Goal: Task Accomplishment & Management: Manage account settings

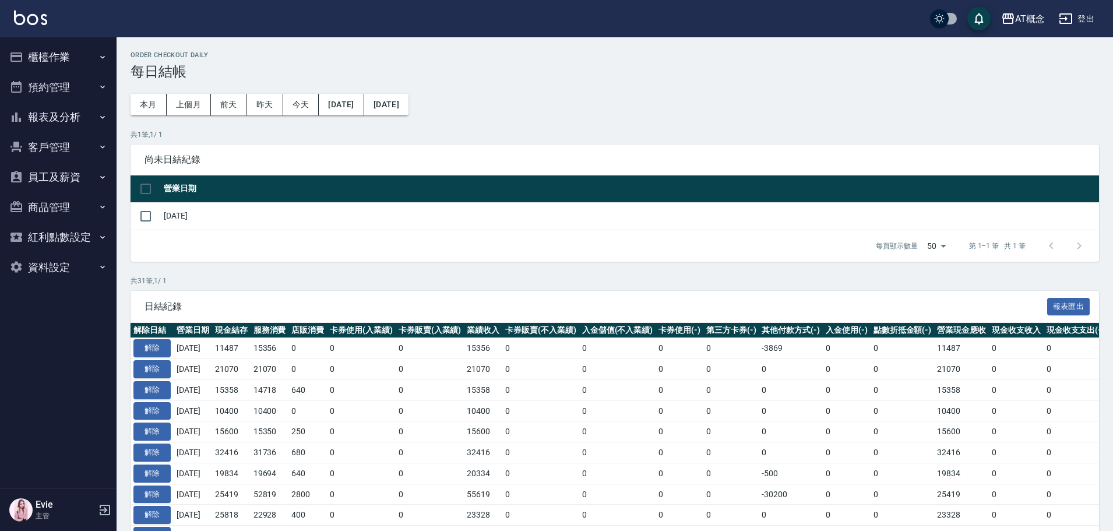
click at [40, 60] on button "櫃檯作業" at bounding box center [58, 57] width 107 height 30
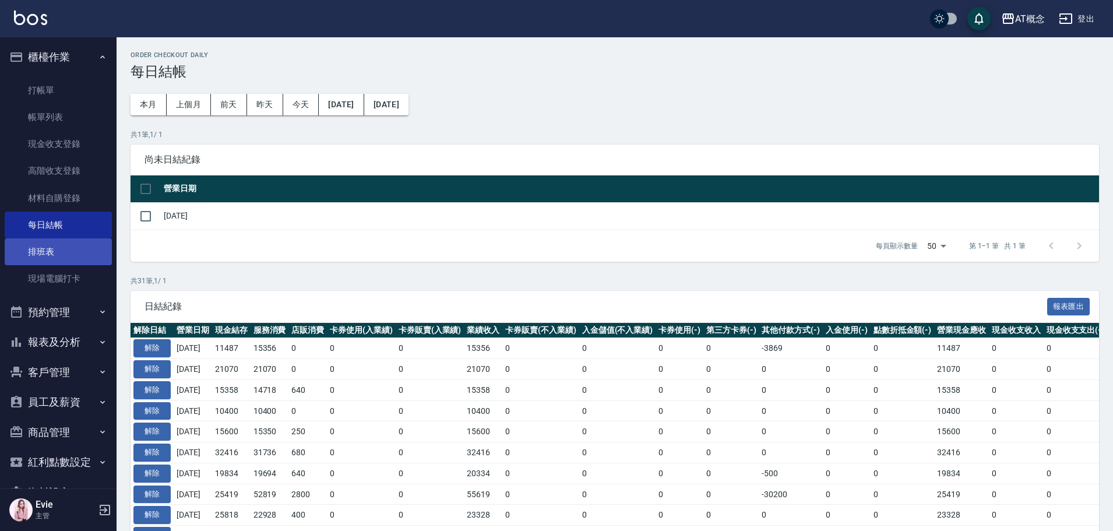
click at [61, 253] on link "排班表" at bounding box center [58, 251] width 107 height 27
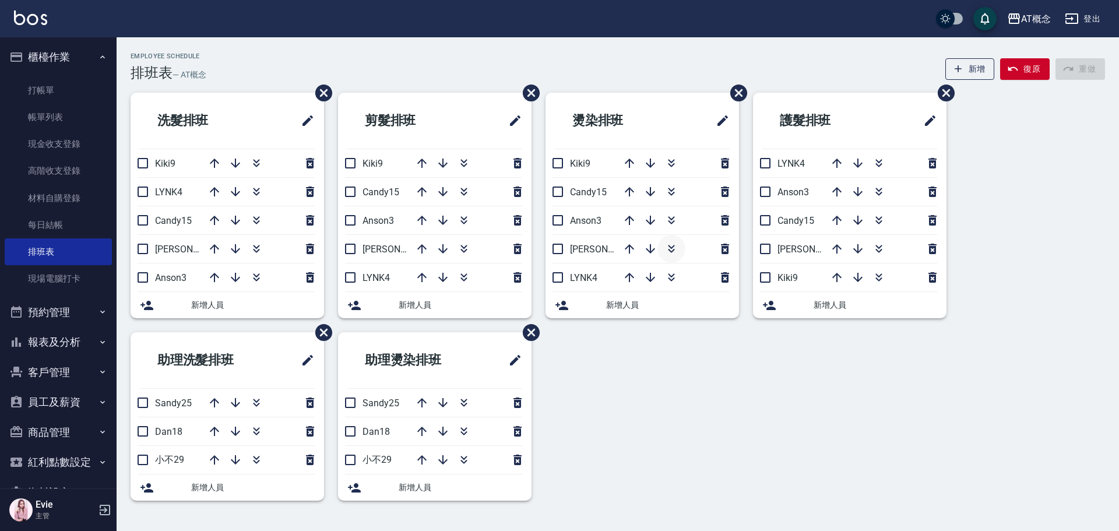
click at [669, 247] on icon "button" at bounding box center [671, 247] width 6 height 4
click at [251, 159] on icon "button" at bounding box center [256, 163] width 14 height 14
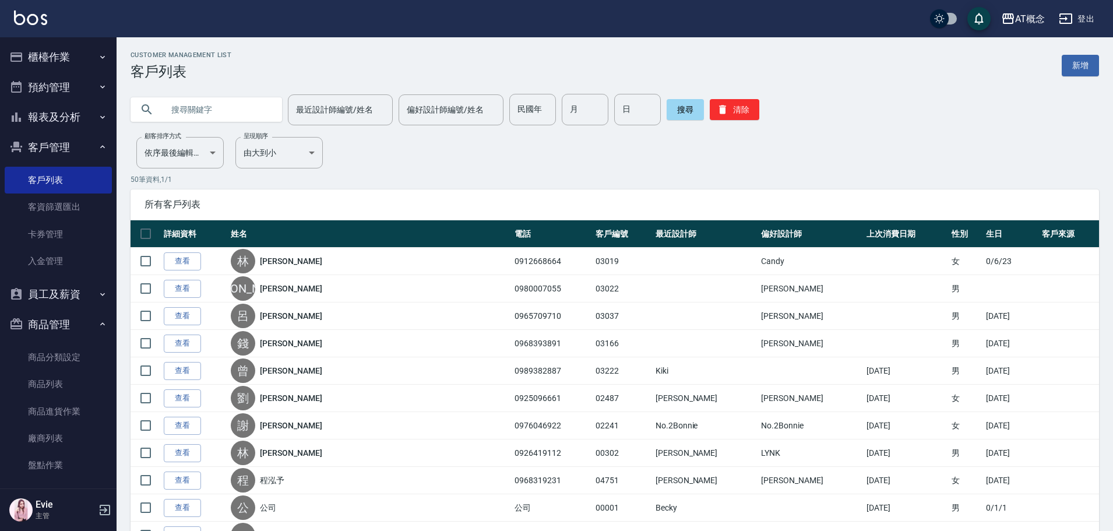
click at [230, 113] on input "text" at bounding box center [218, 109] width 110 height 31
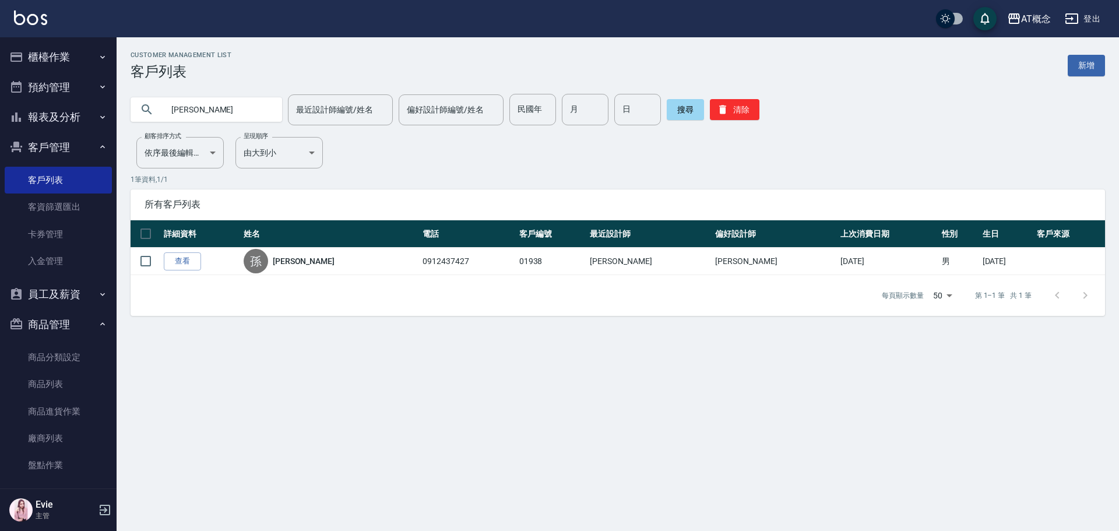
type input "孫"
type input "翁"
drag, startPoint x: 174, startPoint y: 112, endPoint x: 79, endPoint y: 107, distance: 95.7
click at [58, 101] on div "AT概念 登出 櫃檯作業 打帳單 帳單列表 現金收支登錄 高階收支登錄 材料自購登錄 每日結帳 排班表 現場電腦打卡 預約管理 預約管理 單日預約紀錄 單週預…" at bounding box center [559, 265] width 1119 height 531
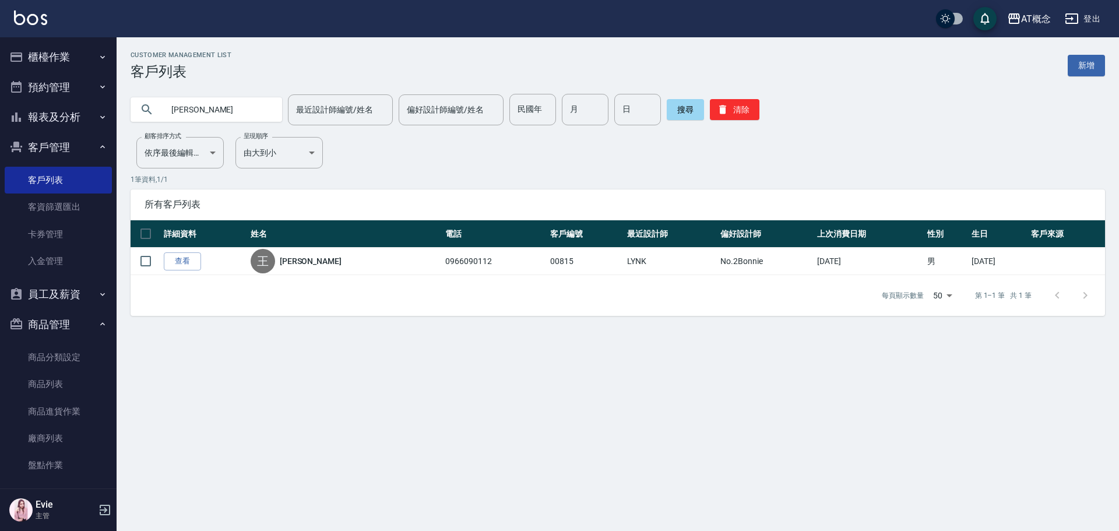
type input "王"
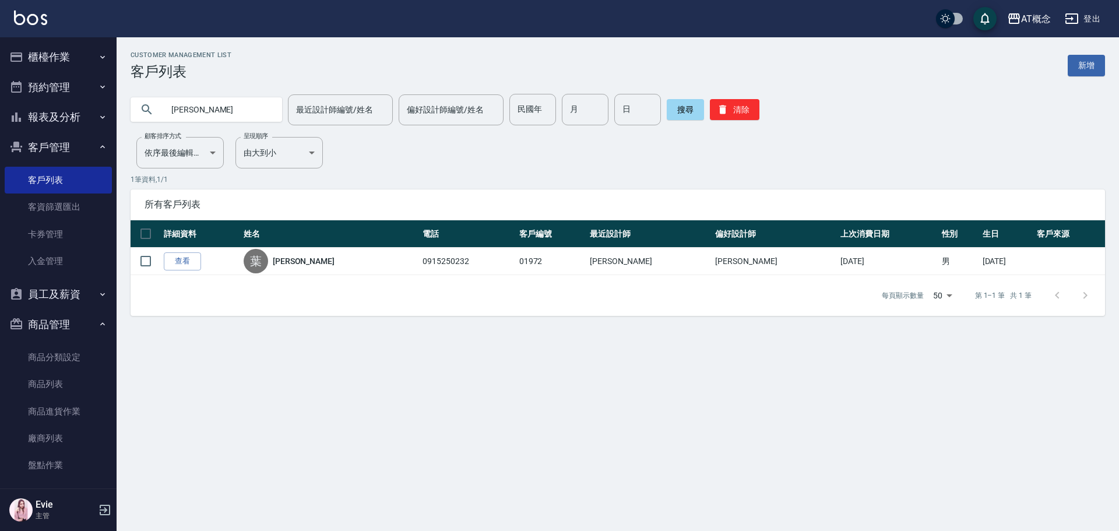
type input "葉"
type input "翁嘉如"
